Goal: Task Accomplishment & Management: Use online tool/utility

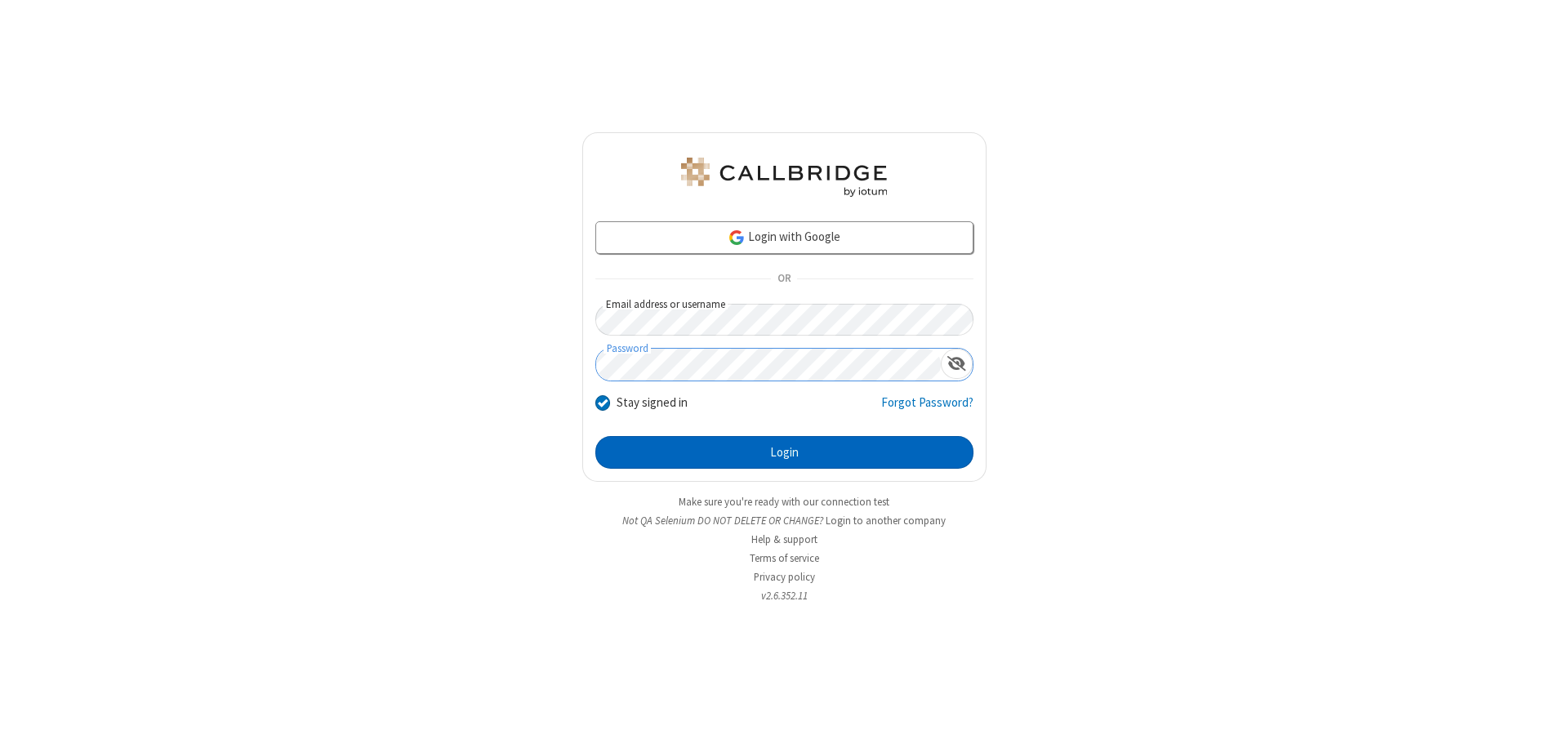
click at [784, 452] on button "Login" at bounding box center [784, 452] width 378 height 33
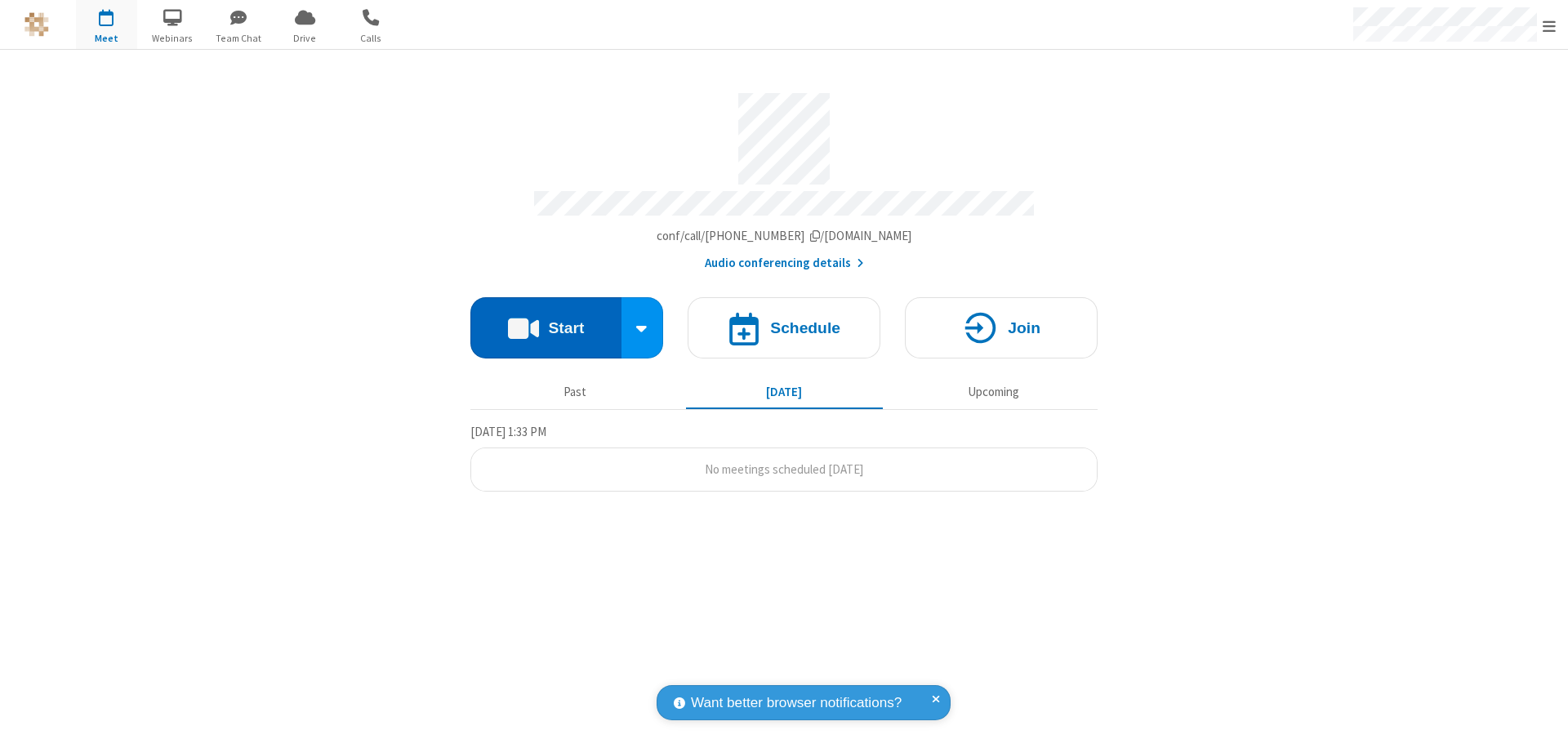
click at [546, 320] on button "Start" at bounding box center [546, 328] width 151 height 62
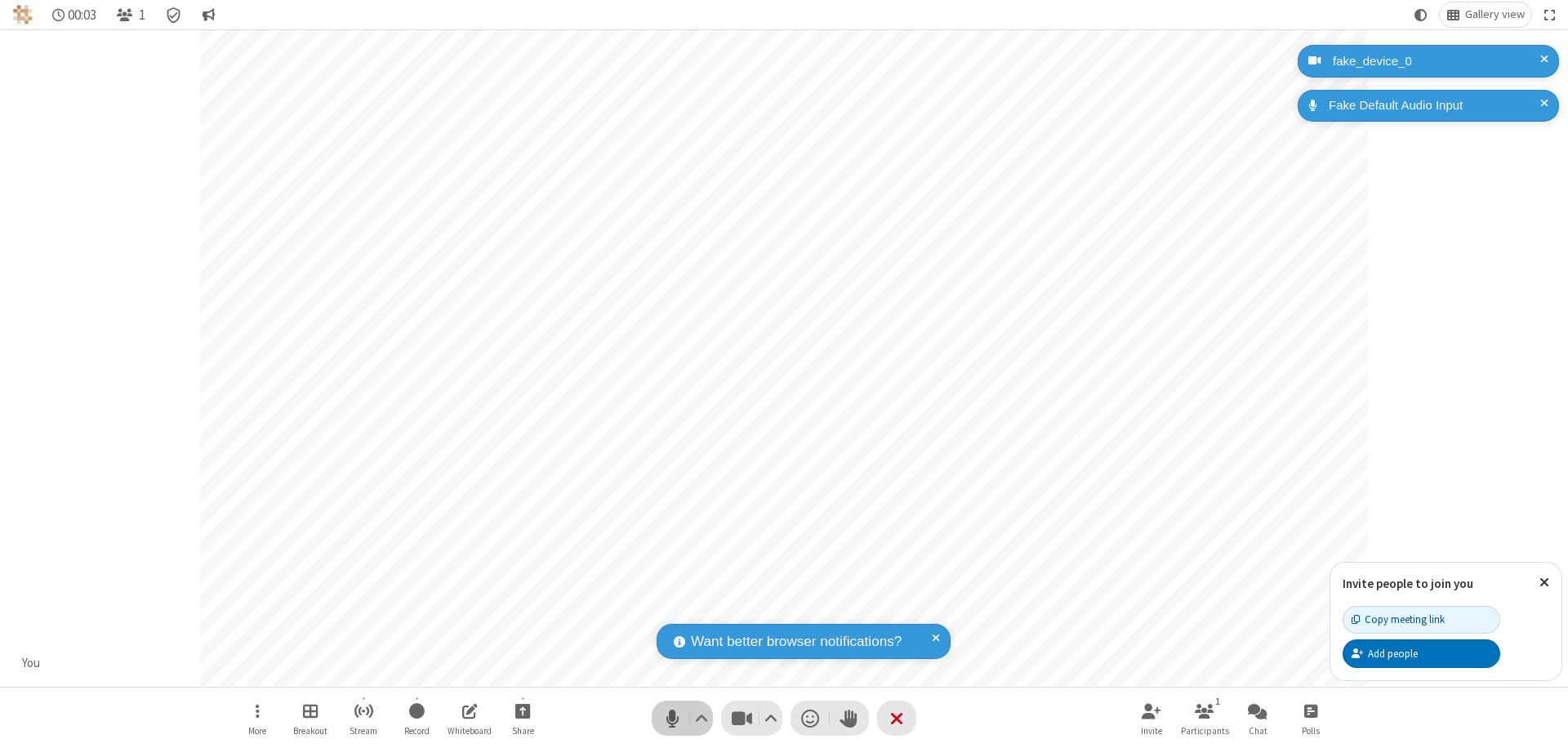
click at [672, 718] on span "Mute (⌘+Shift+A)" at bounding box center [672, 718] width 25 height 24
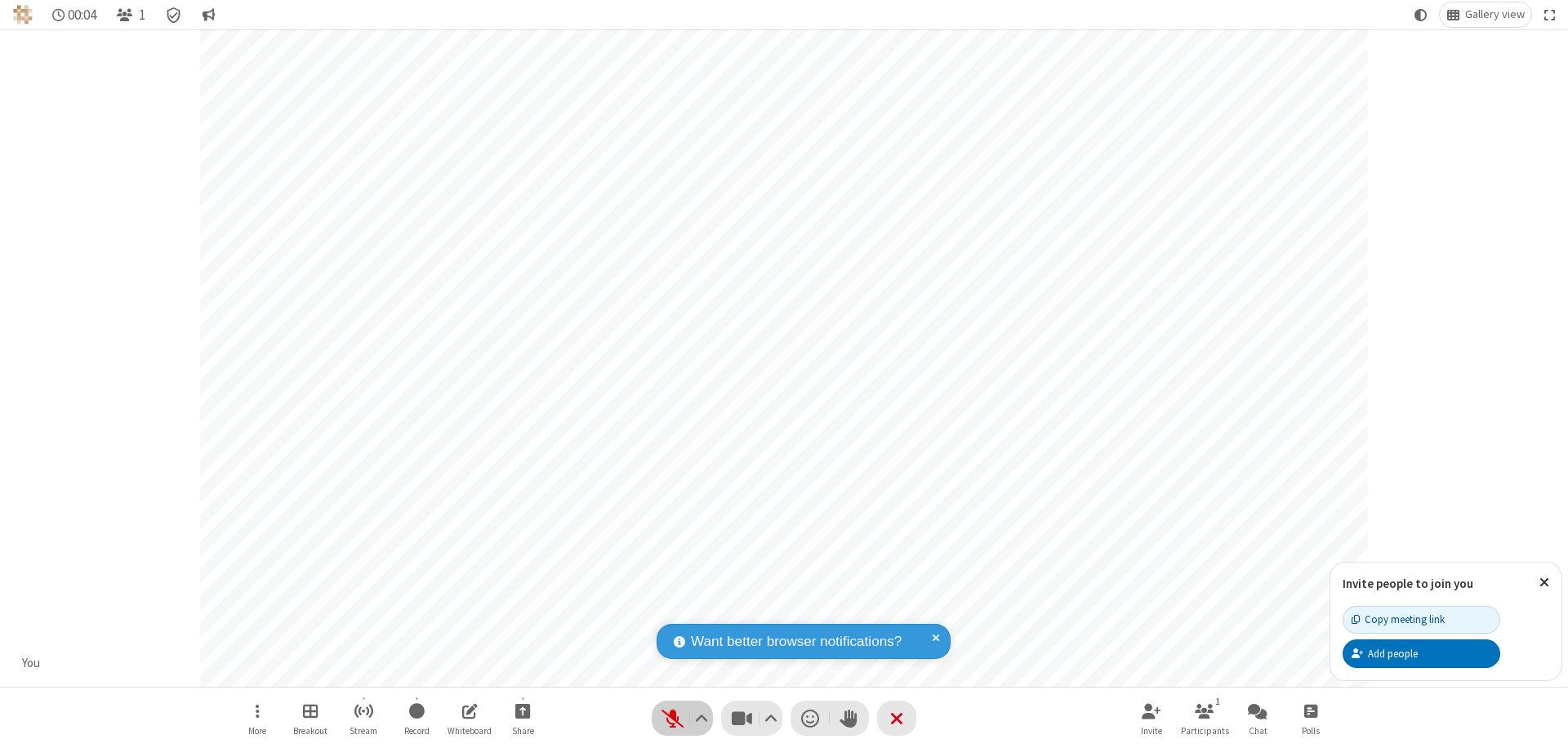
click at [672, 718] on span "Unmute (⌘+Shift+A)" at bounding box center [672, 718] width 25 height 24
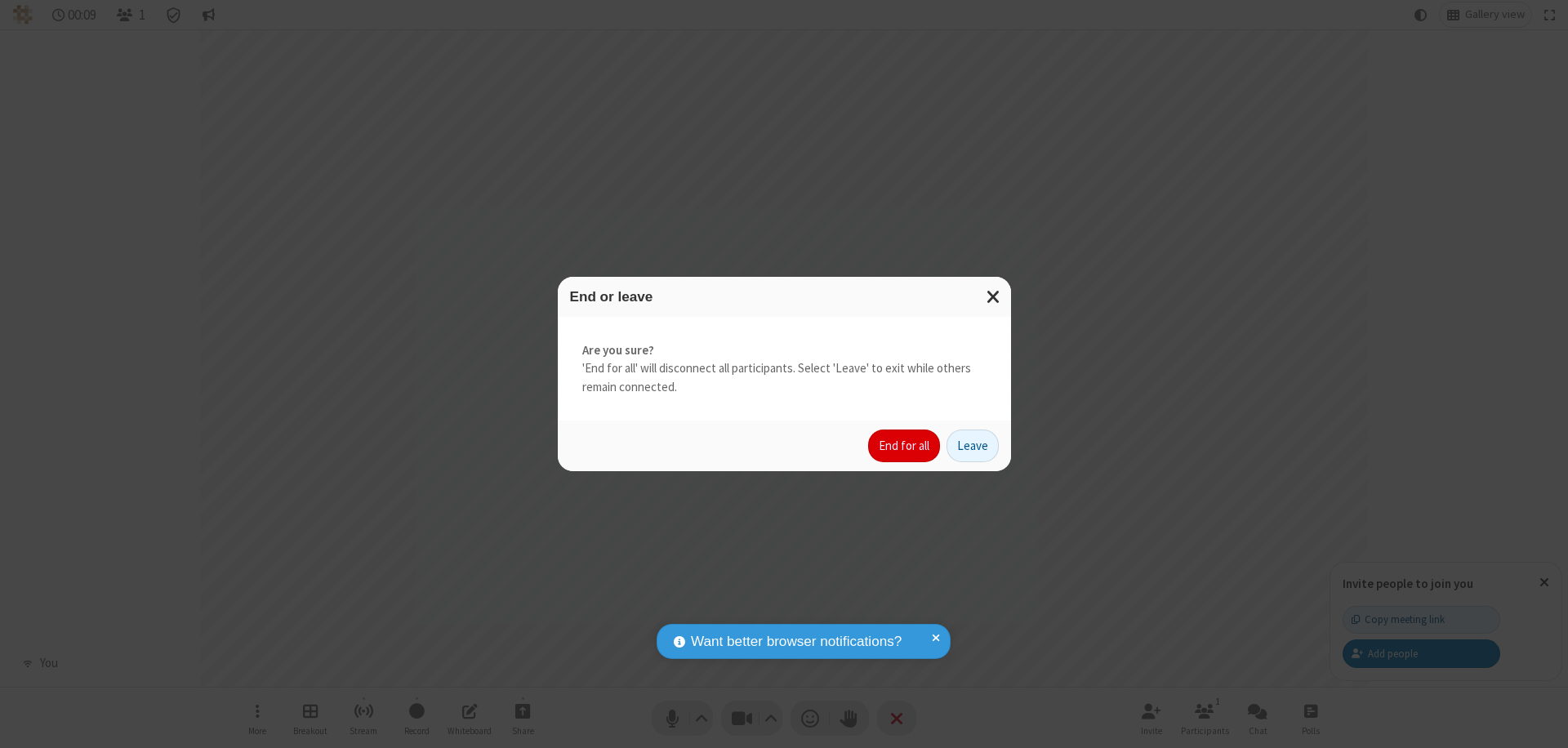
click at [905, 446] on button "End for all" at bounding box center [904, 445] width 72 height 33
